Goal: Transaction & Acquisition: Obtain resource

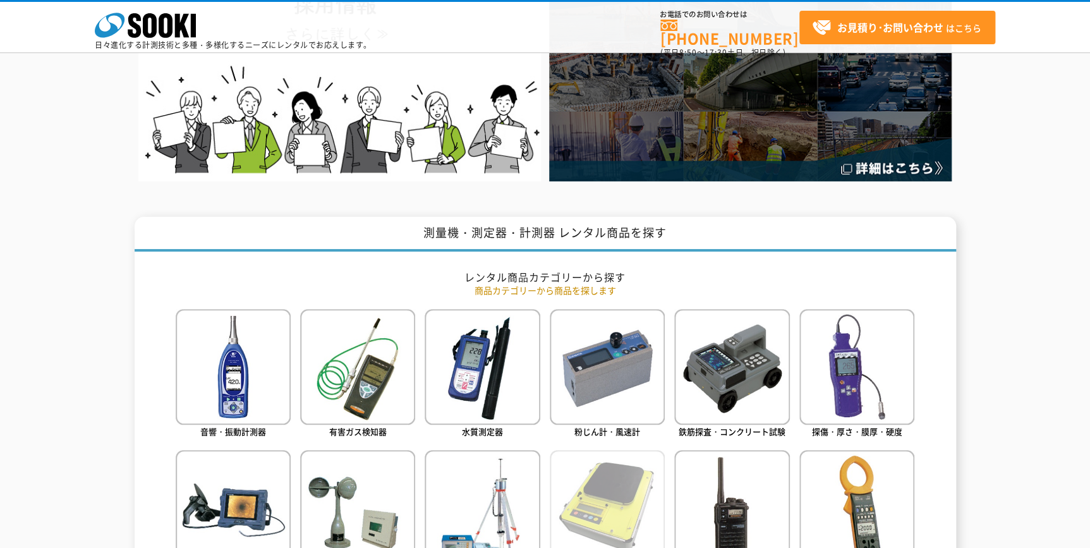
scroll to position [344, 0]
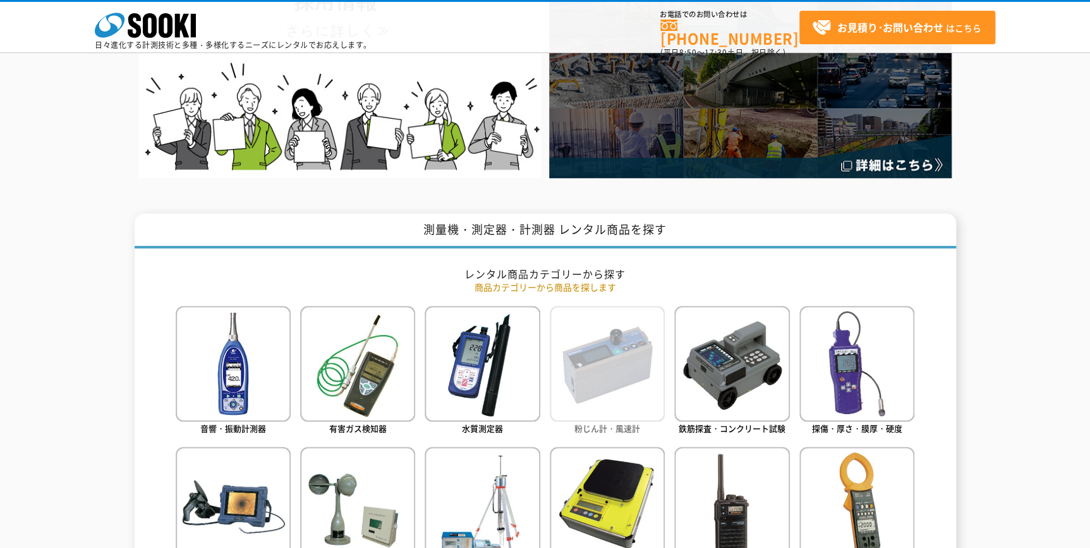
click at [606, 391] on img at bounding box center [607, 363] width 115 height 115
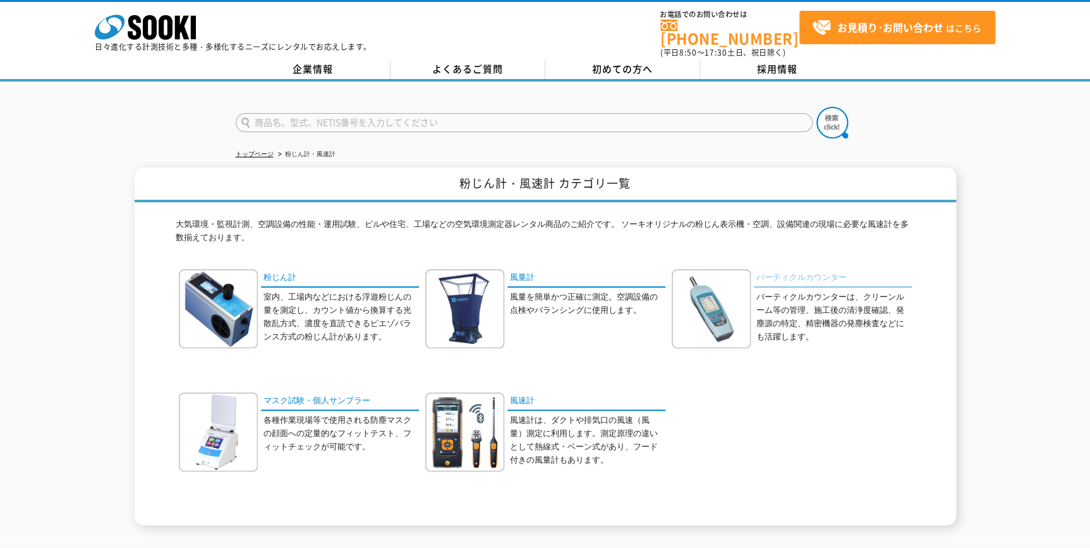
click at [792, 269] on link "パーティクルカウンター" at bounding box center [833, 278] width 158 height 18
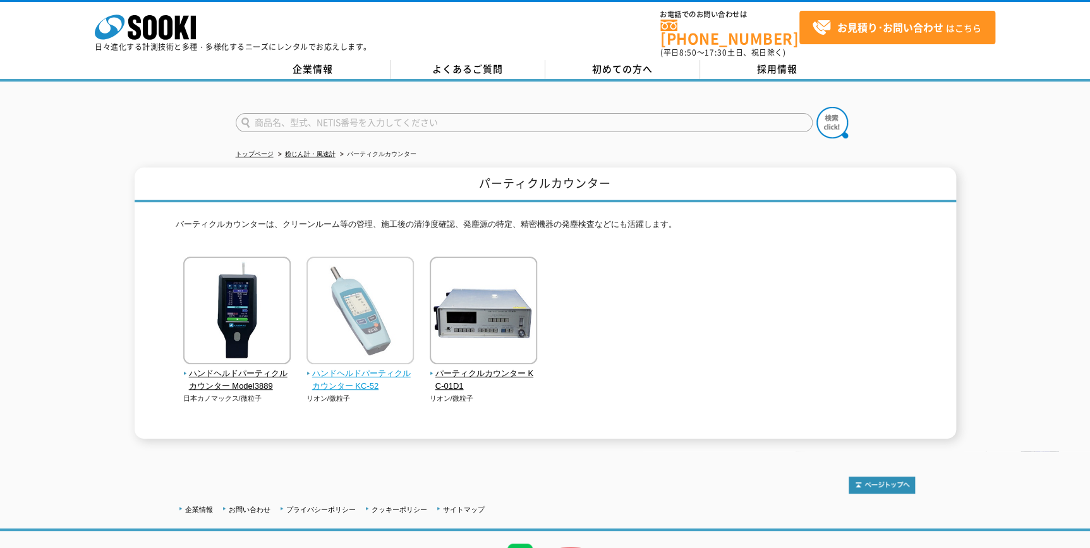
click at [326, 367] on span "ハンドヘルドパーティクルカウンター KC-52" at bounding box center [360, 380] width 108 height 27
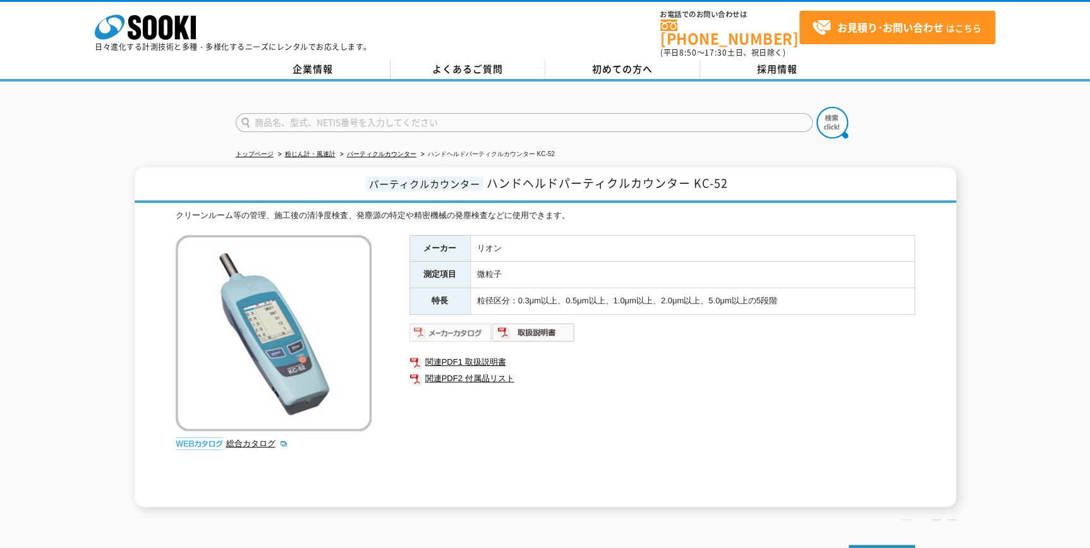
click at [462, 322] on img at bounding box center [450, 332] width 83 height 20
